Goal: Transaction & Acquisition: Purchase product/service

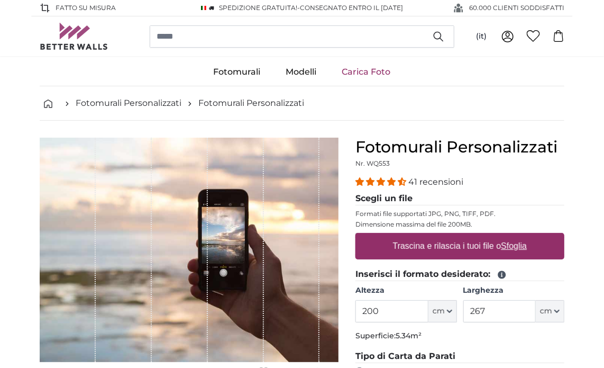
click at [409, 249] on label "Trascina e rilascia i tuoi file o Sfoglia" at bounding box center [460, 245] width 143 height 21
click at [409, 236] on input "Trascina e rilascia i tuoi file o Sfoglia" at bounding box center [459, 234] width 209 height 3
type input "**********"
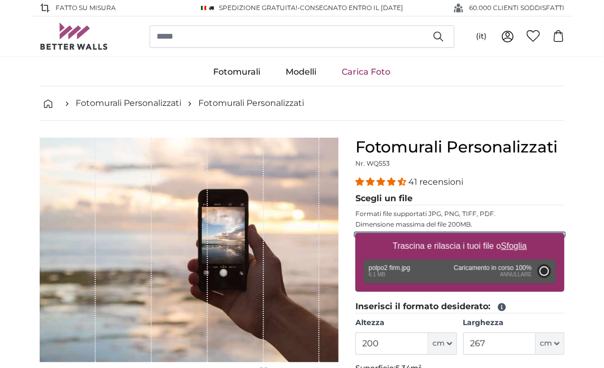
type input "300"
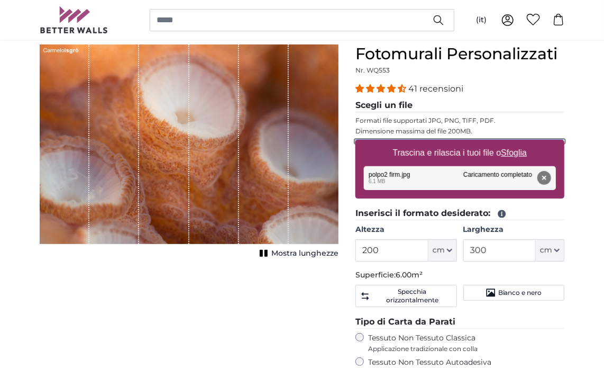
scroll to position [109, 0]
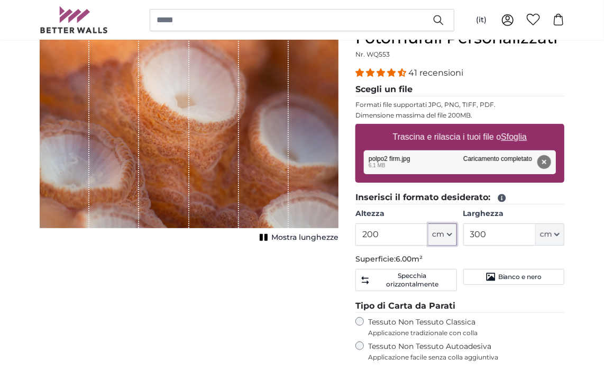
click at [449, 236] on button "cm" at bounding box center [442, 234] width 29 height 22
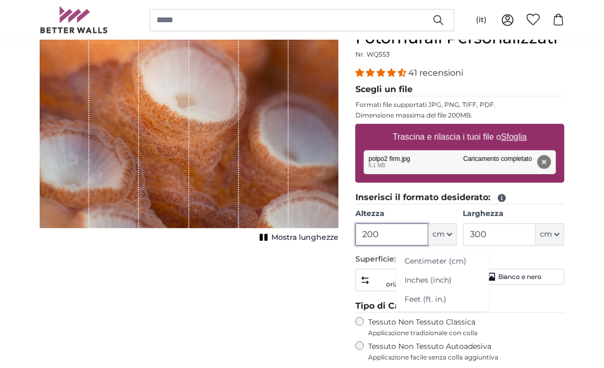
click at [365, 235] on input "200" at bounding box center [391, 234] width 72 height 22
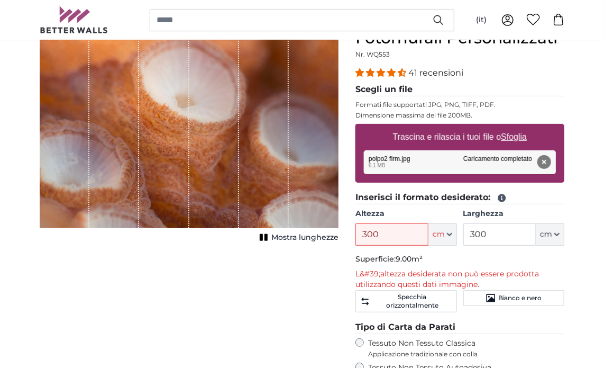
click at [560, 192] on legend "Inserisci il formato desiderato:" at bounding box center [459, 197] width 209 height 13
click at [368, 232] on input "300" at bounding box center [391, 234] width 72 height 22
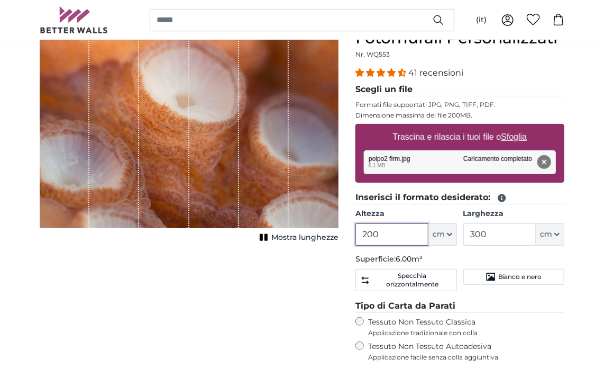
type input "200"
click at [322, 271] on div "[PERSON_NAME] immagine Mostra lunghezze" at bounding box center [189, 286] width 316 height 514
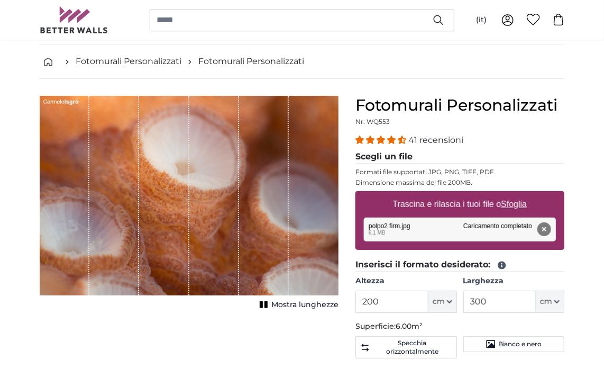
scroll to position [0, 0]
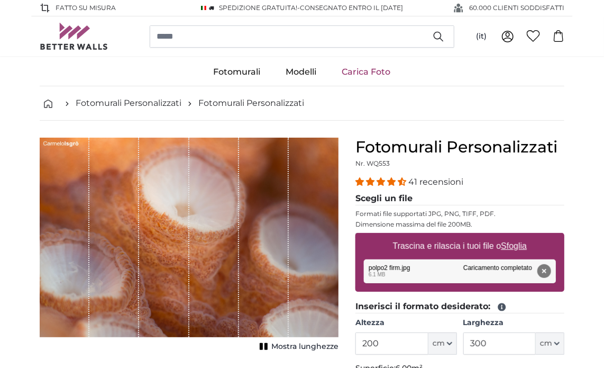
click at [182, 265] on div "1 of 1" at bounding box center [164, 237] width 50 height 199
drag, startPoint x: 182, startPoint y: 265, endPoint x: 546, endPoint y: 268, distance: 363.9
click at [546, 268] on button "Rimuovi" at bounding box center [544, 271] width 14 height 14
